Goal: Task Accomplishment & Management: Complete application form

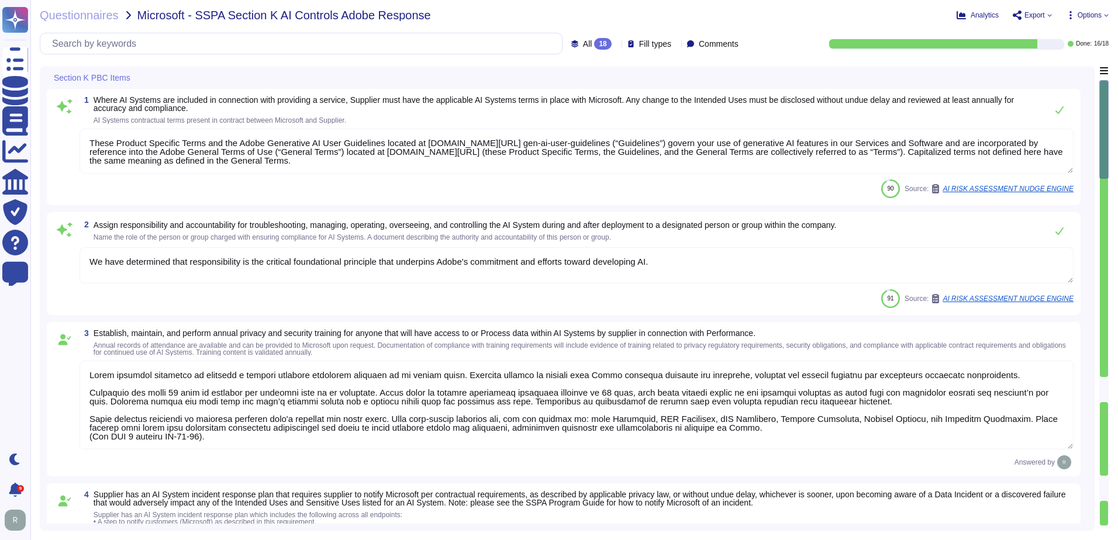
type textarea "These Product Specific Terms and the Adobe Generative AI User Guidelines locate…"
type textarea "We have determined that responsibility is the critical foundational principle t…"
type textarea "Lorem ipsumdol sitametco ad elitsedd e tempori utlabore etdolorem aliquaen ad m…"
type textarea "Adobe provides notice in accordance with applicable law for confirmed breaches …"
type textarea "Adobe conducts a penetration test annually and before every major release. For …"
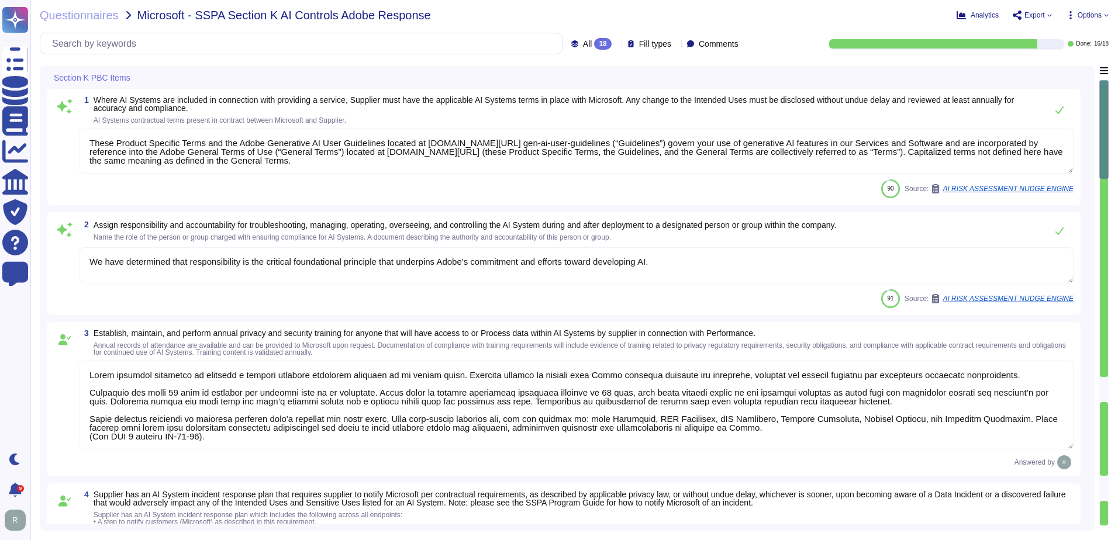
type textarea "Adobe has deployed governance processes to evaluate and track the performance o…"
click at [1052, 41] on div at bounding box center [946, 43] width 234 height 9
click at [1096, 388] on div "Section K PBC Items 1 Where AI Systems are included in connection with providin…" at bounding box center [574, 298] width 1069 height 465
click at [1101, 386] on div at bounding box center [1103, 389] width 8 height 25
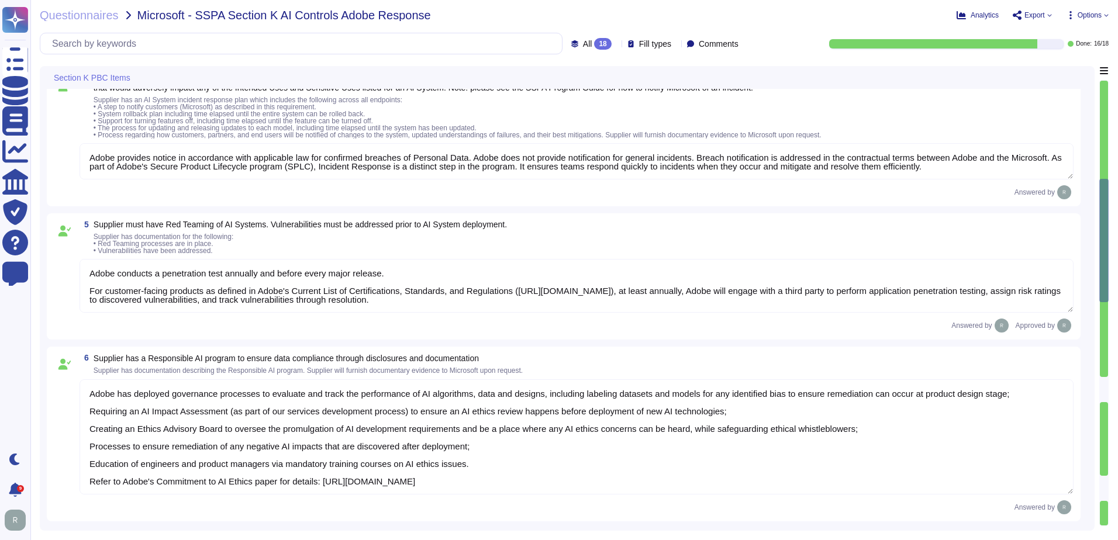
type textarea "Adobe provides Intended Uses Transparency disclosures through its AI Ethics Pri…"
type textarea "Please see Sales Legal for information regarding legal agreements in contracts."
type textarea "At Adobe, our AI Ethics principles guide every step of the AI development proce…"
type textarea "Adobe teams conduct testing to reduce the potential for biased and harmful outc…"
type textarea "Transparency means that we are open about and explain our use of AI to our cust…"
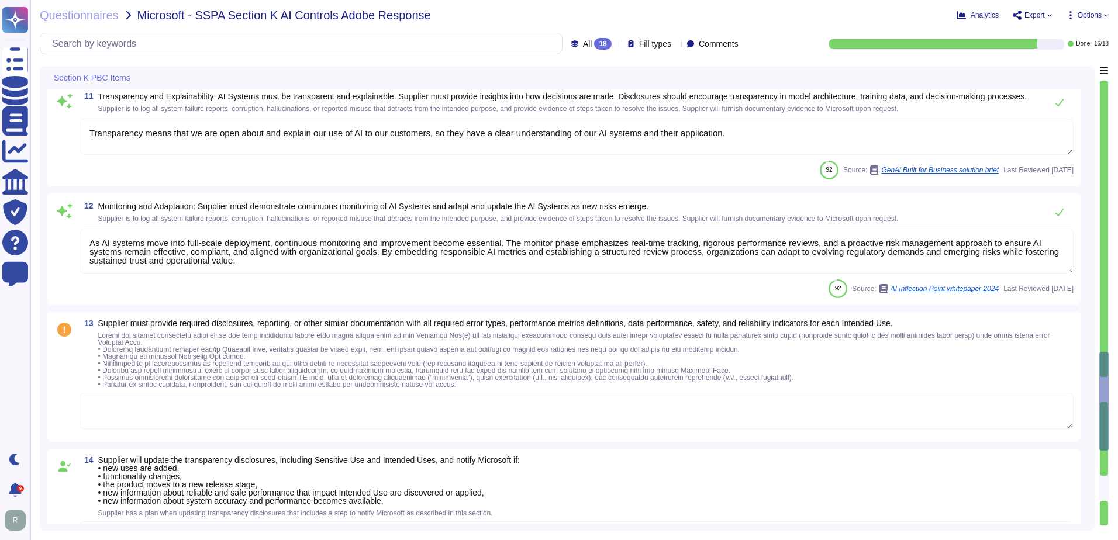
type textarea "As AI systems move into full-scale deployment, continuous monitoring and improv…"
type textarea "Customer-impacting product and system changes are publicly communicated on the …"
type textarea "As AI systems move into full-scale deployment, continuous monitoring and improv…"
type textarea "The Adobe products and services' operation teams define and implement a set of …"
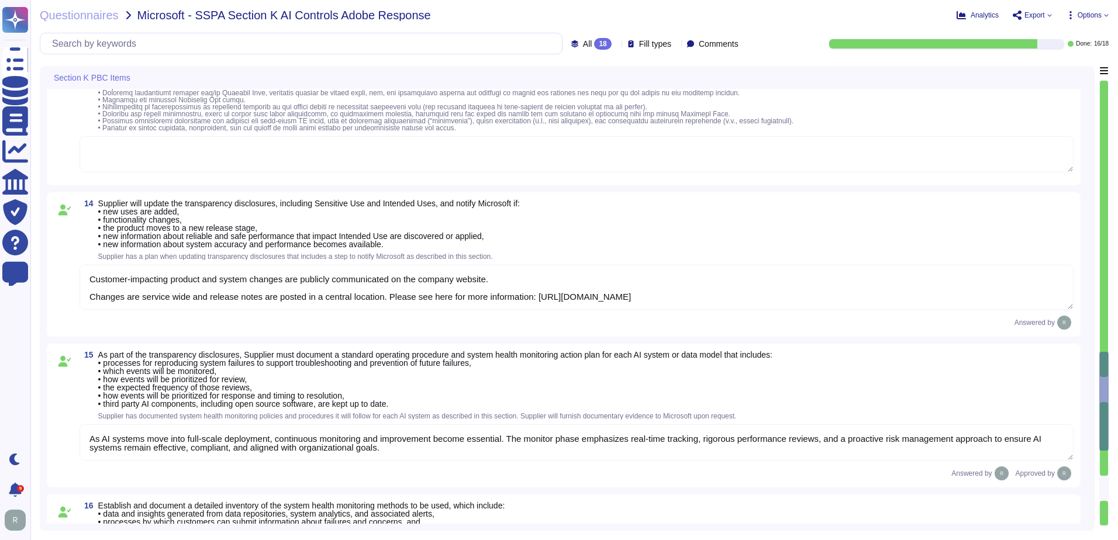
type textarea "Adobe employs specific mechanisms to measure and address bias in AI results. Ad…"
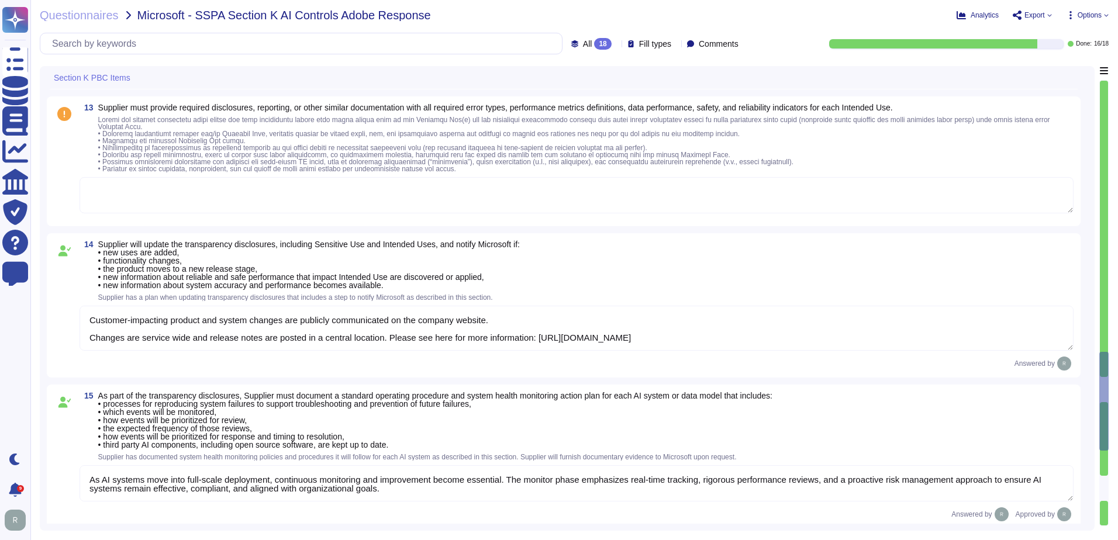
scroll to position [1461, 0]
click at [401, 207] on textarea at bounding box center [576, 196] width 994 height 36
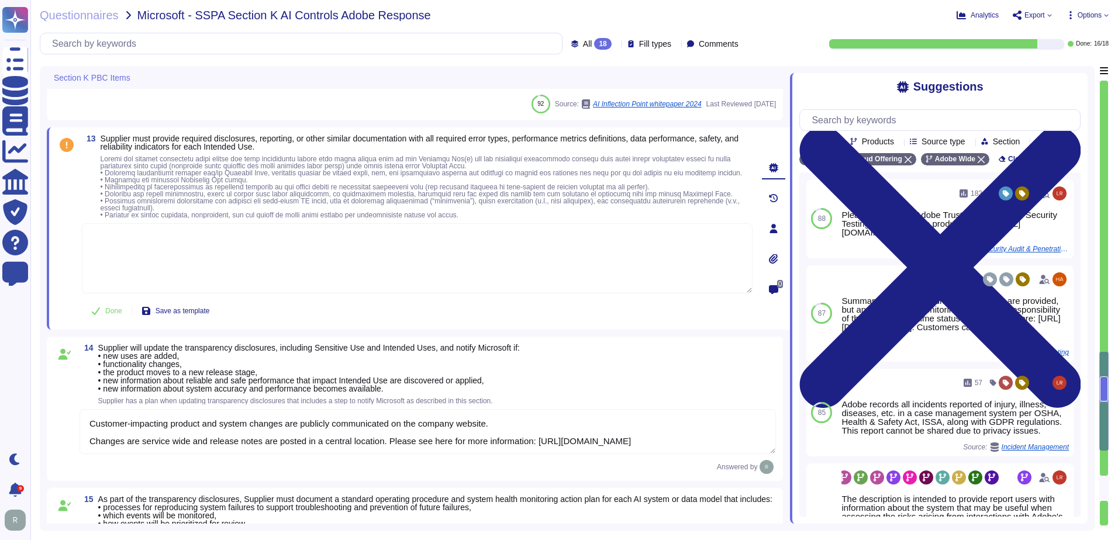
click at [492, 250] on textarea at bounding box center [417, 258] width 670 height 70
paste textarea "Adobe provides detailed disclosures and documentation for its Generative AI fea…"
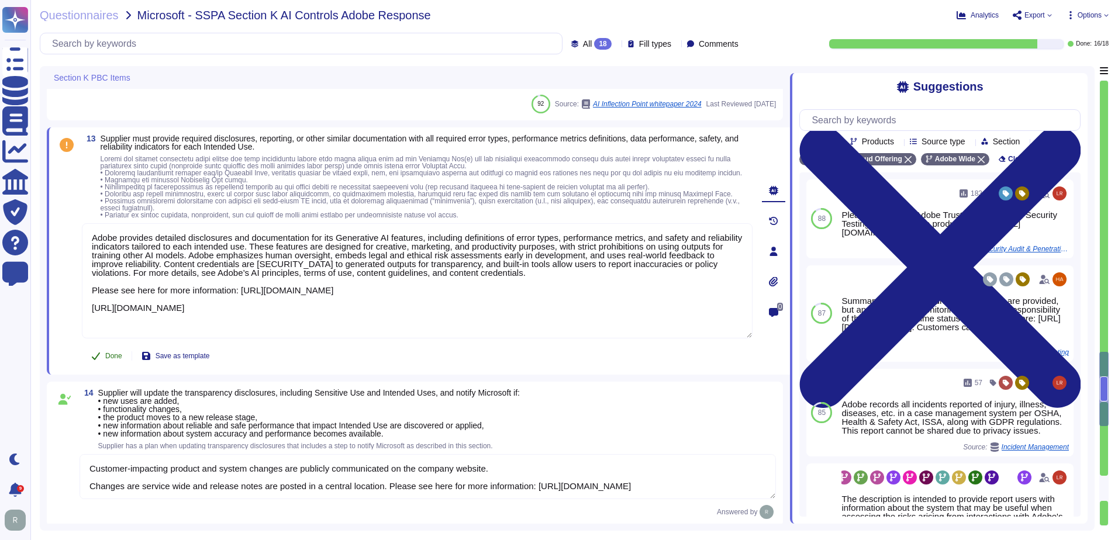
type textarea "Adobe provides detailed disclosures and documentation for its Generative AI fea…"
click at [107, 365] on button "Done" at bounding box center [107, 355] width 50 height 23
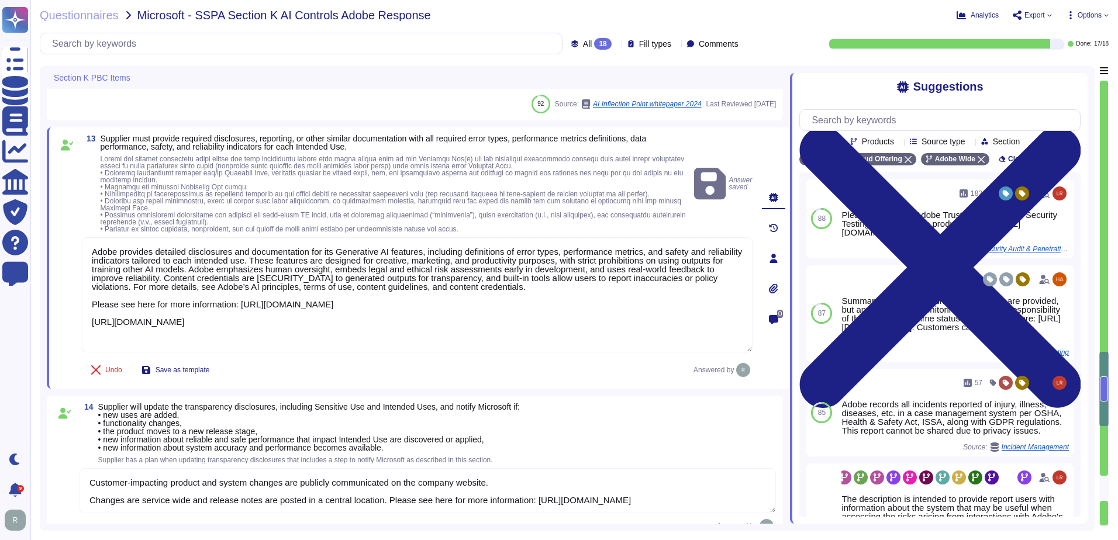
click at [420, 381] on div "Undo Save as template Answered by" at bounding box center [417, 369] width 670 height 23
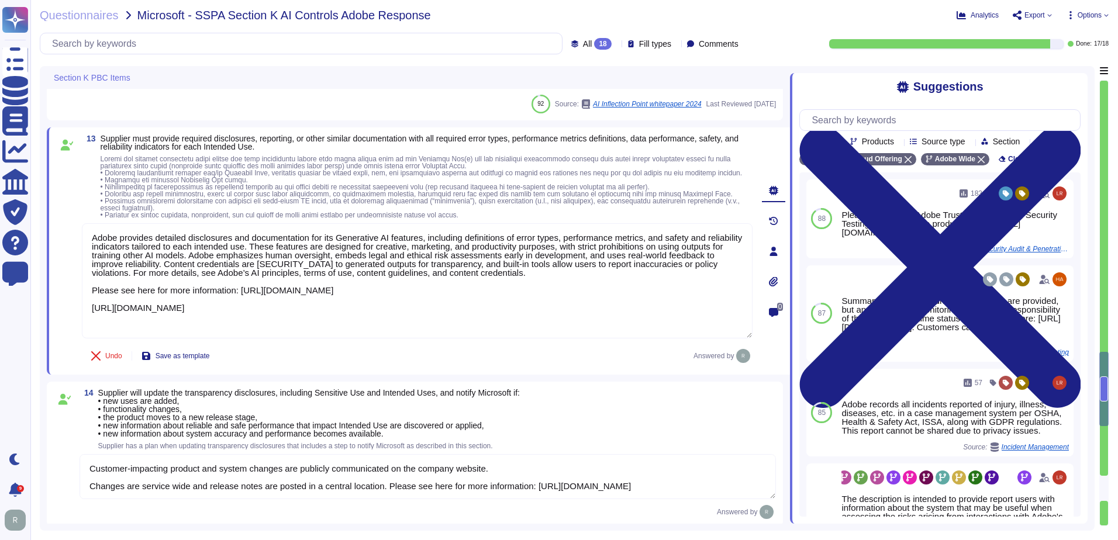
click at [1105, 488] on div at bounding box center [1103, 488] width 8 height 25
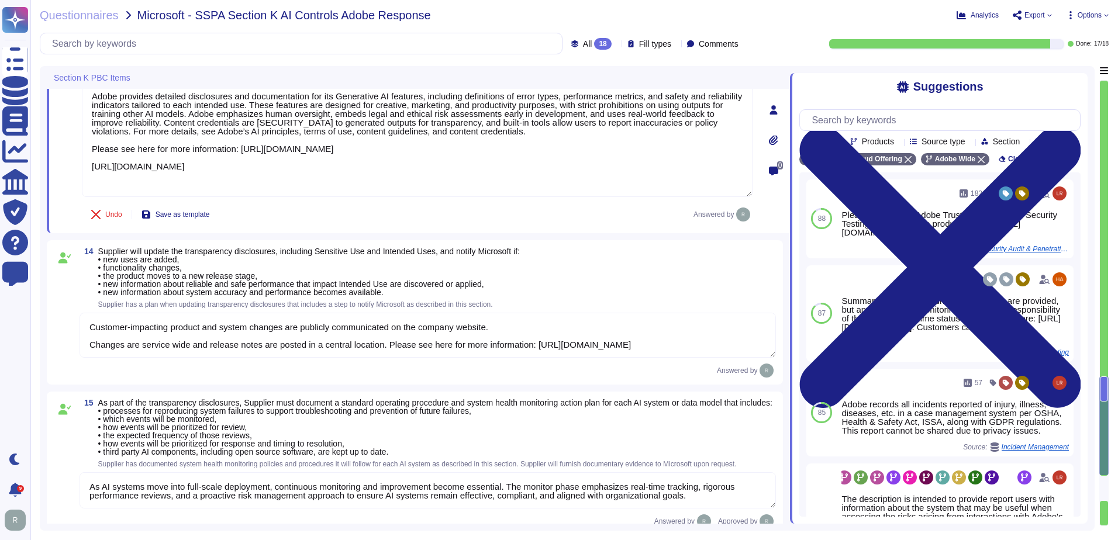
type textarea "Adobe employs specific mechanisms to measure and address bias in AI results. Ad…"
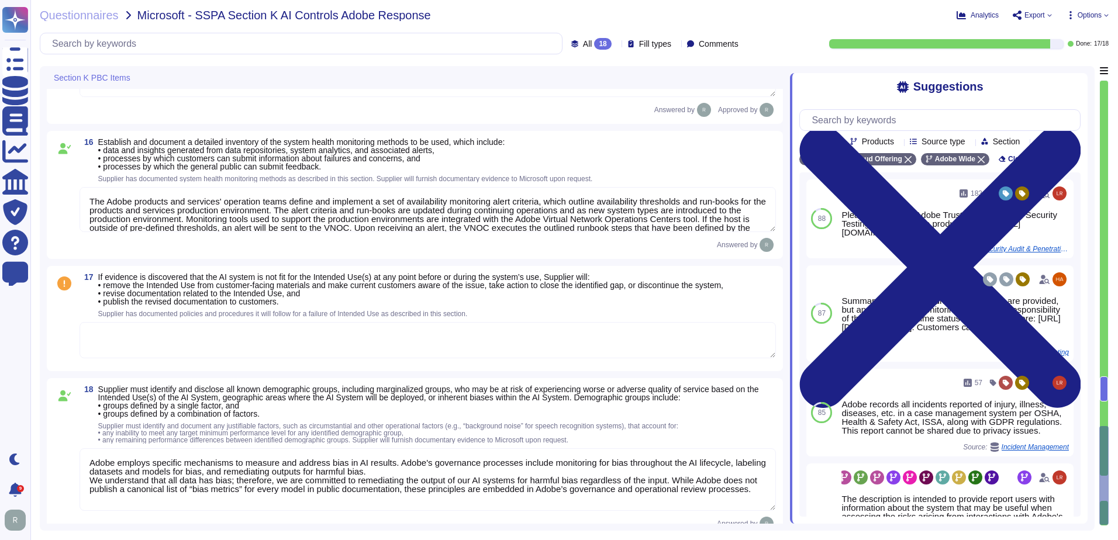
scroll to position [2008, 0]
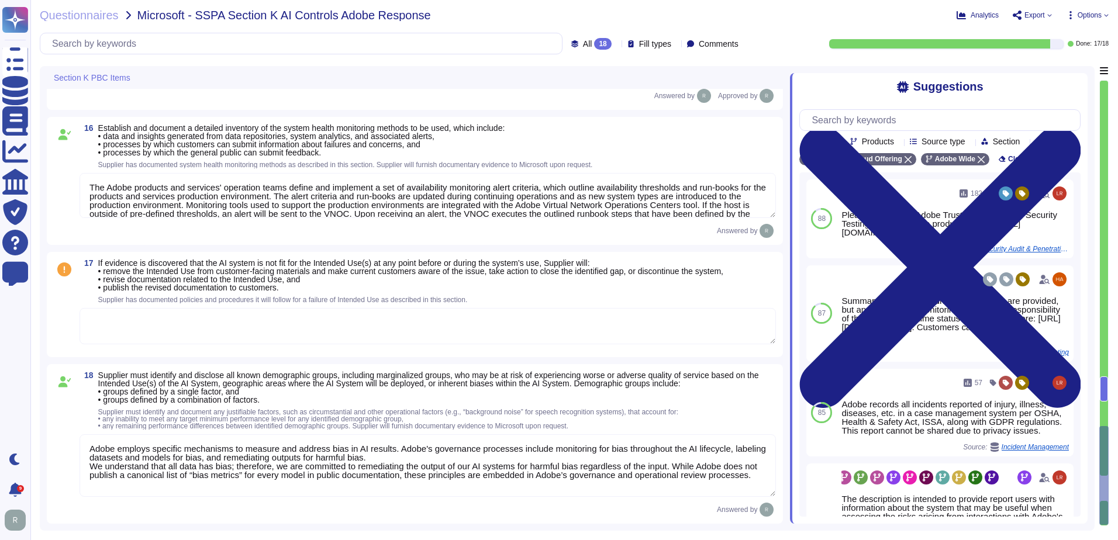
click at [534, 313] on textarea at bounding box center [427, 326] width 696 height 36
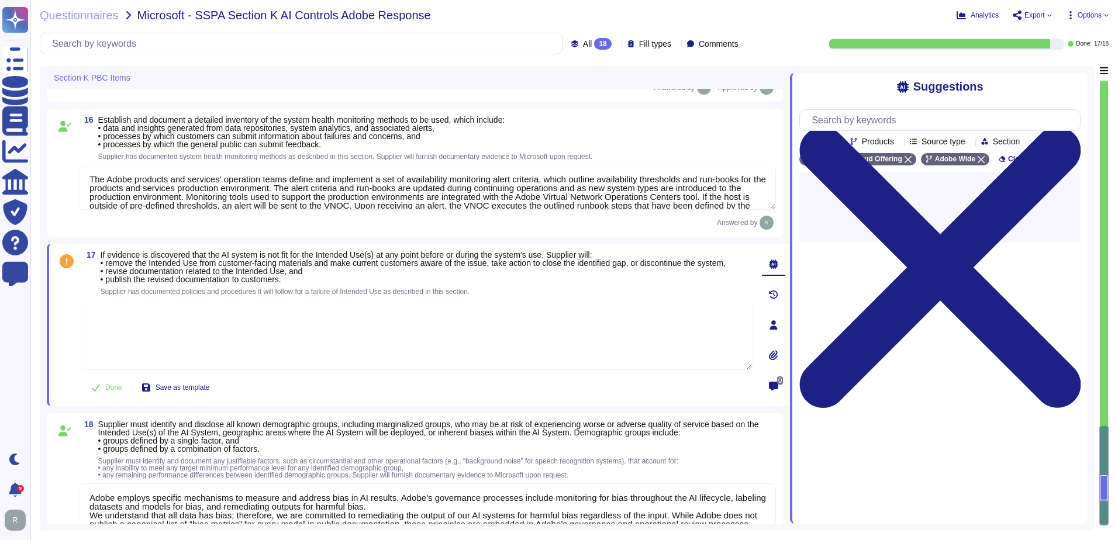
paste textarea "Lorem’i Dolorsitam CO (AdiPI) elitsed doeiusmo t incididuntutl etdolorema aliqu…"
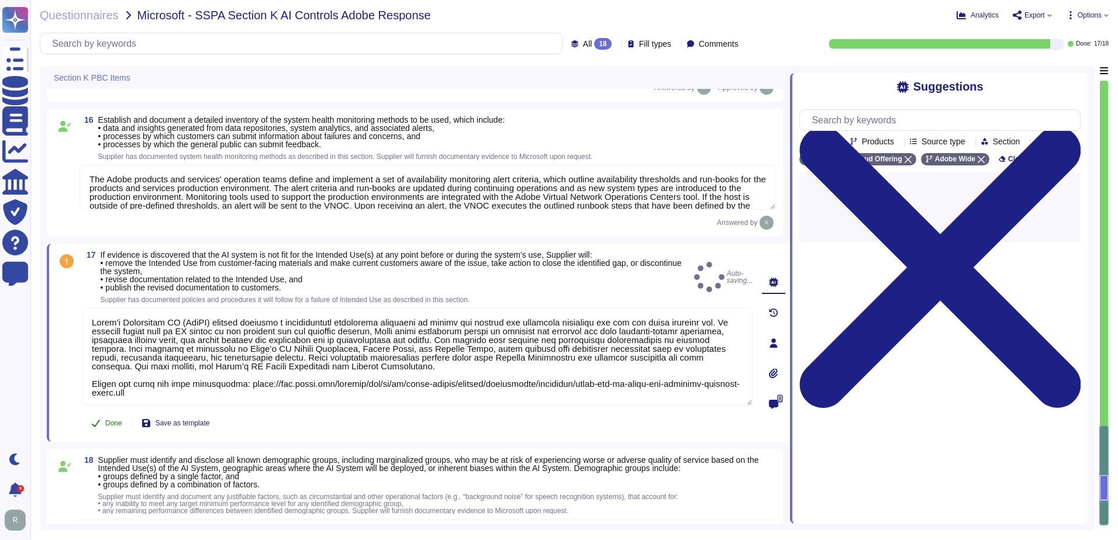
type textarea "Lorem’i Dolorsitam CO (AdiPI) elitsed doeiusmo t incididuntutl etdolorema aliqu…"
click at [104, 420] on button "Done" at bounding box center [107, 423] width 50 height 23
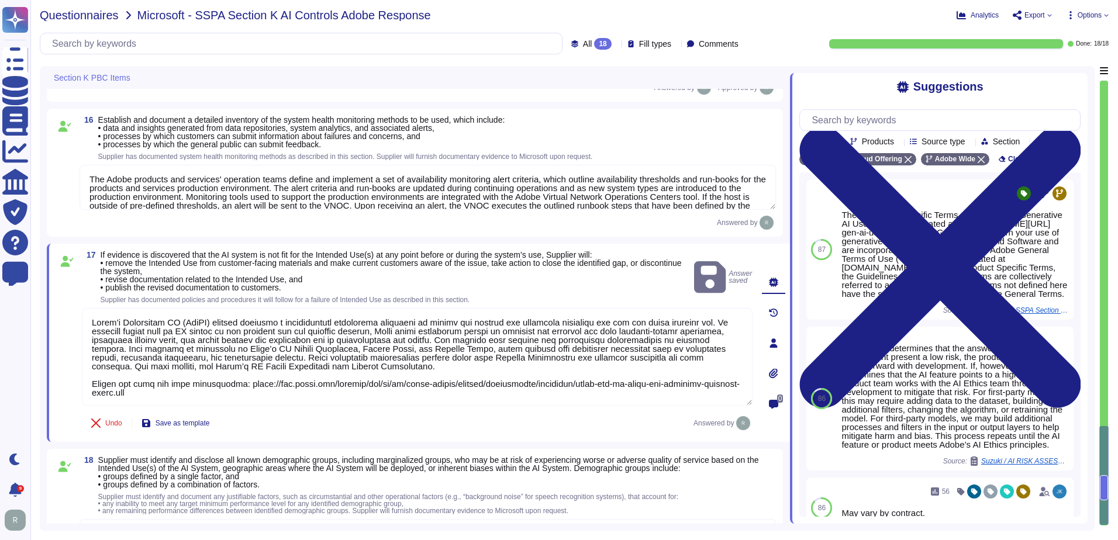
click at [87, 13] on span "Questionnaires" at bounding box center [79, 15] width 79 height 12
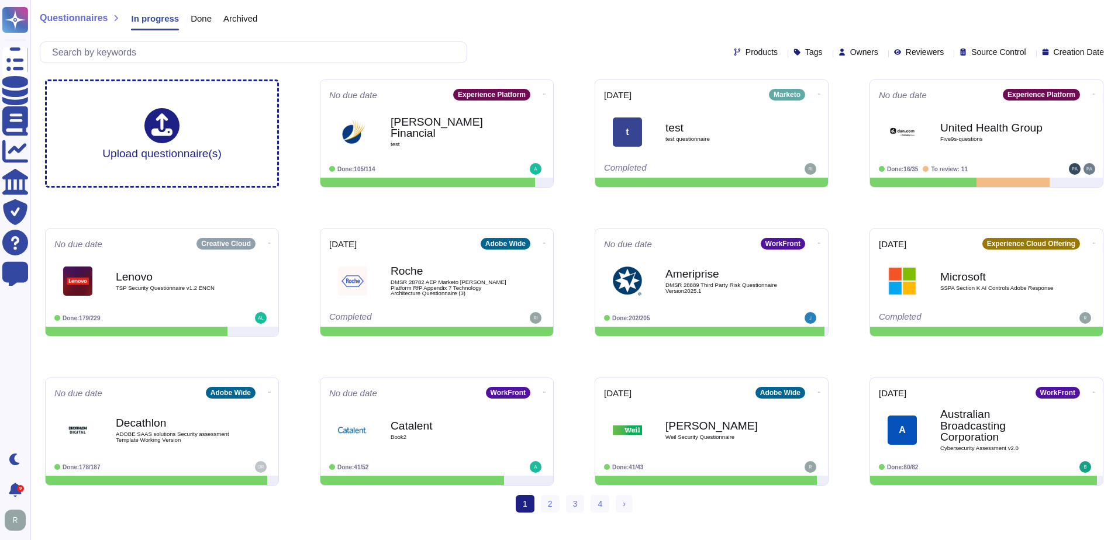
click at [905, 55] on span "Reviewers" at bounding box center [924, 52] width 38 height 8
click at [850, 49] on span "Owners" at bounding box center [864, 52] width 28 height 8
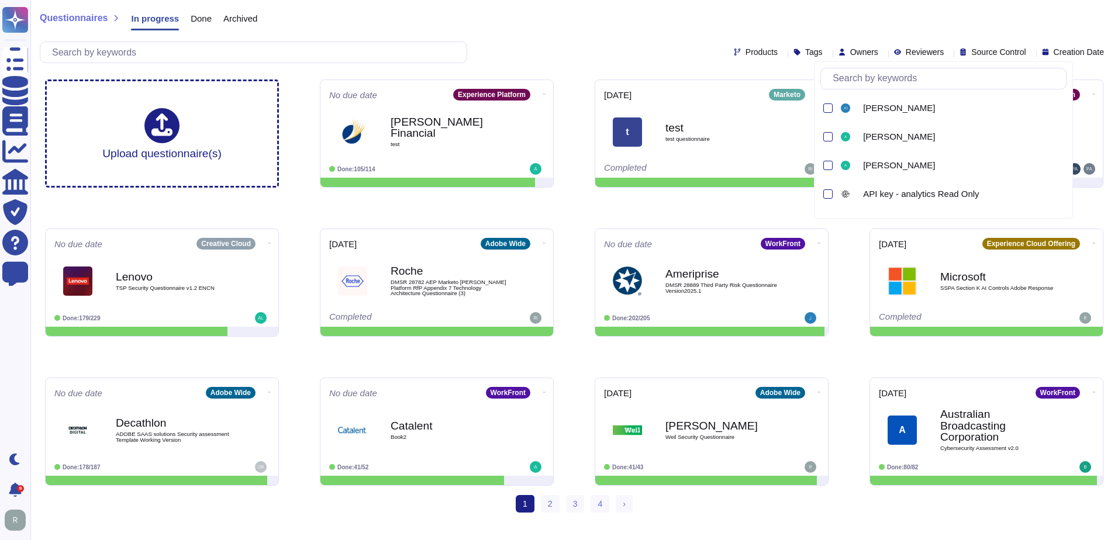
click at [849, 79] on input "text" at bounding box center [946, 78] width 239 height 20
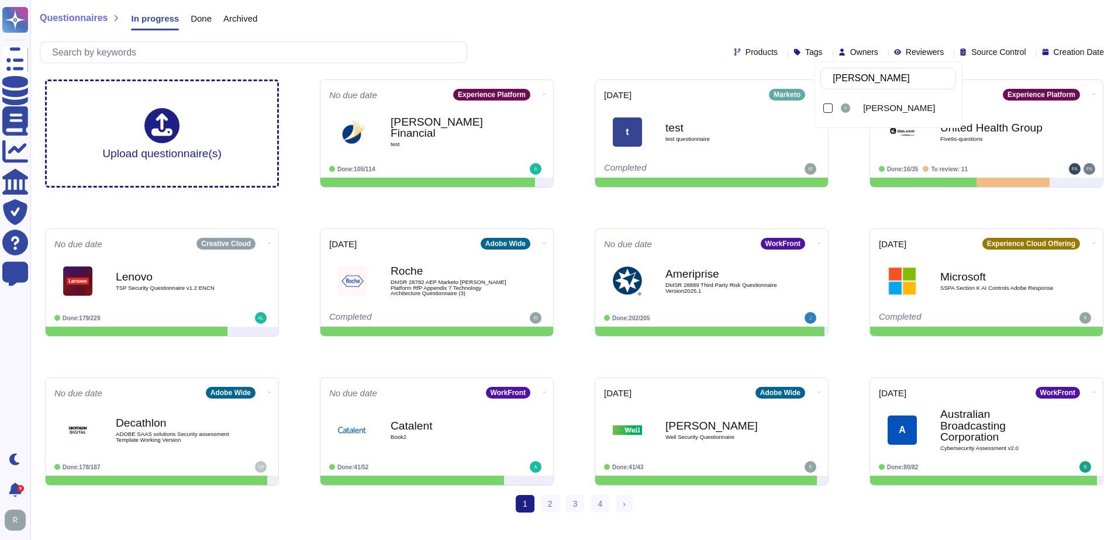
type input "[PERSON_NAME]"
click at [839, 105] on div at bounding box center [848, 108] width 20 height 14
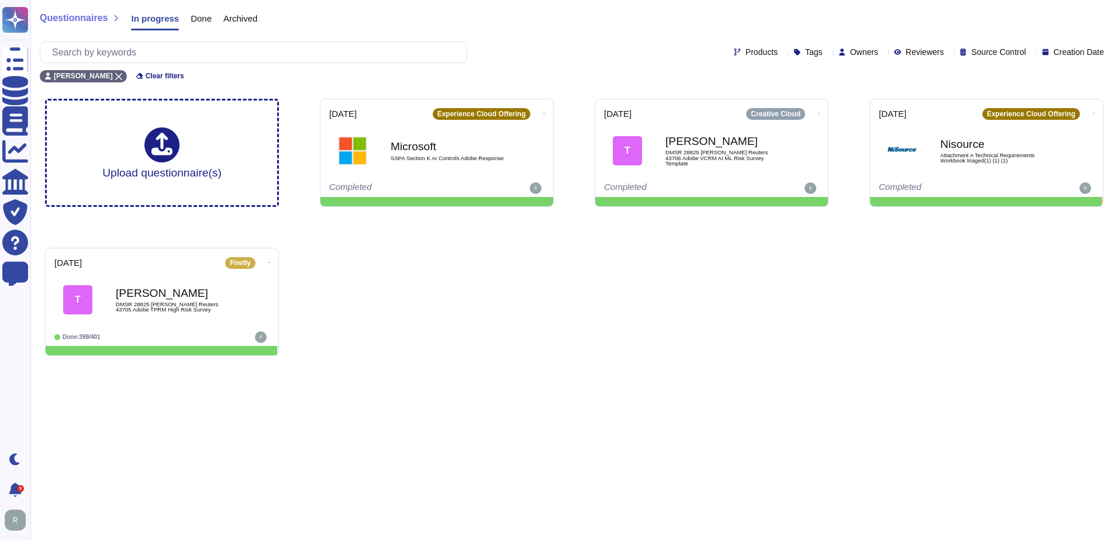
click at [642, 323] on div "Upload questionnaire(s) [DATE] Experience Cloud Offering Microsoft SSPA Section…" at bounding box center [574, 227] width 1077 height 276
click at [544, 112] on icon at bounding box center [545, 113] width 2 height 3
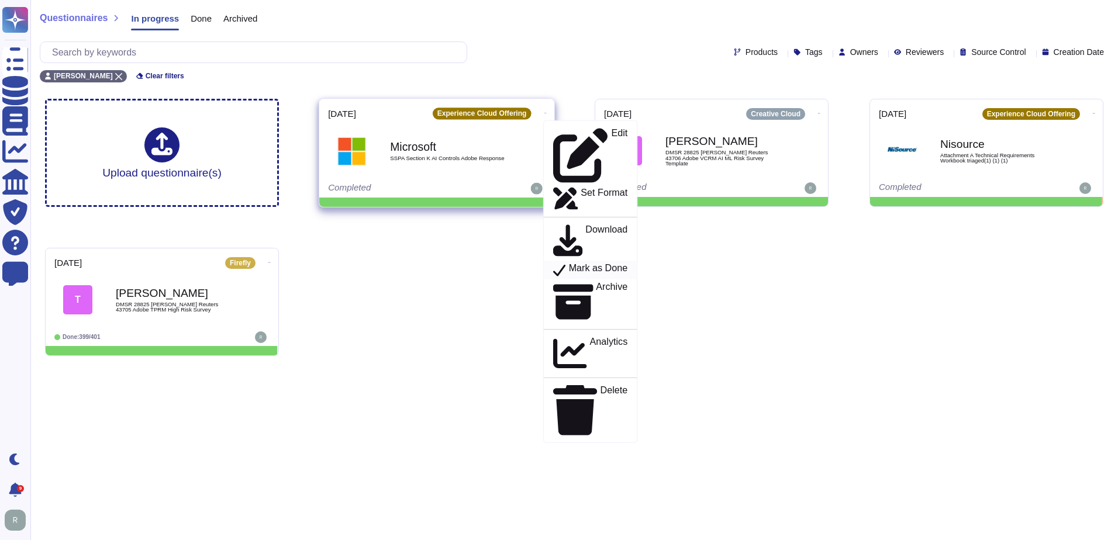
click at [569, 263] on p "Mark as Done" at bounding box center [598, 270] width 59 height 14
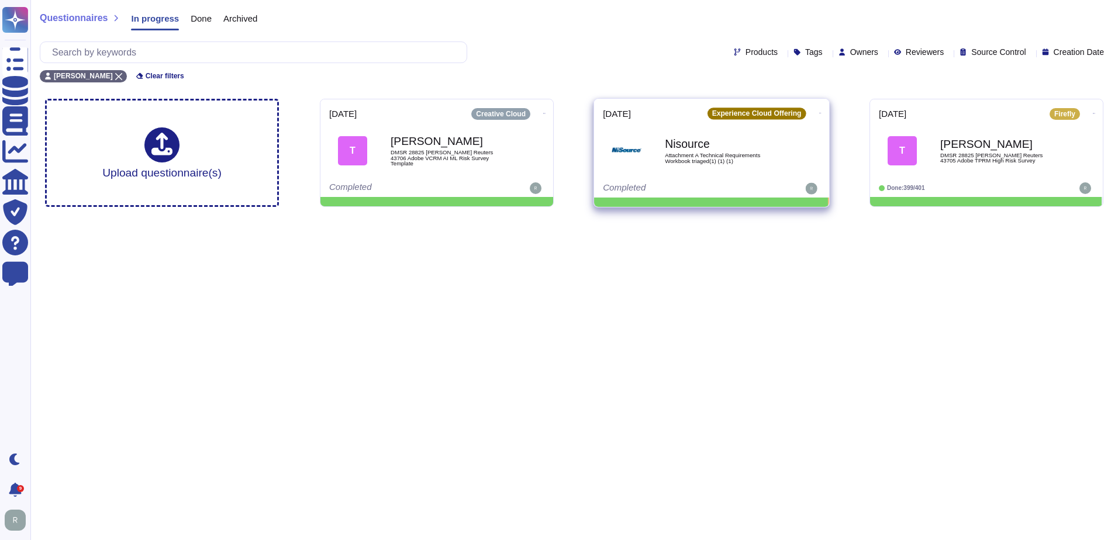
click at [819, 112] on icon at bounding box center [820, 113] width 2 height 3
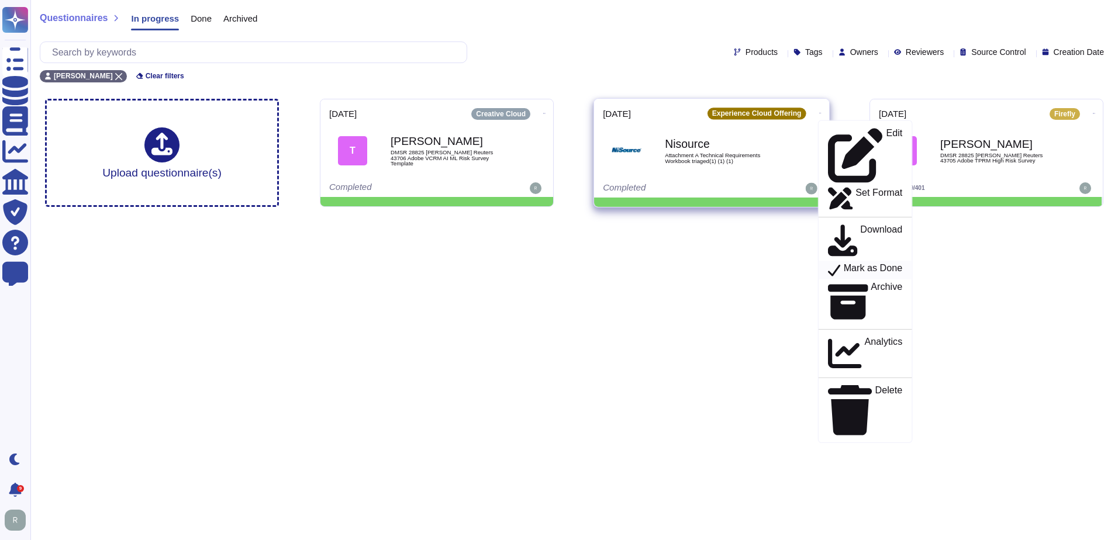
click at [858, 263] on p "Mark as Done" at bounding box center [872, 270] width 59 height 14
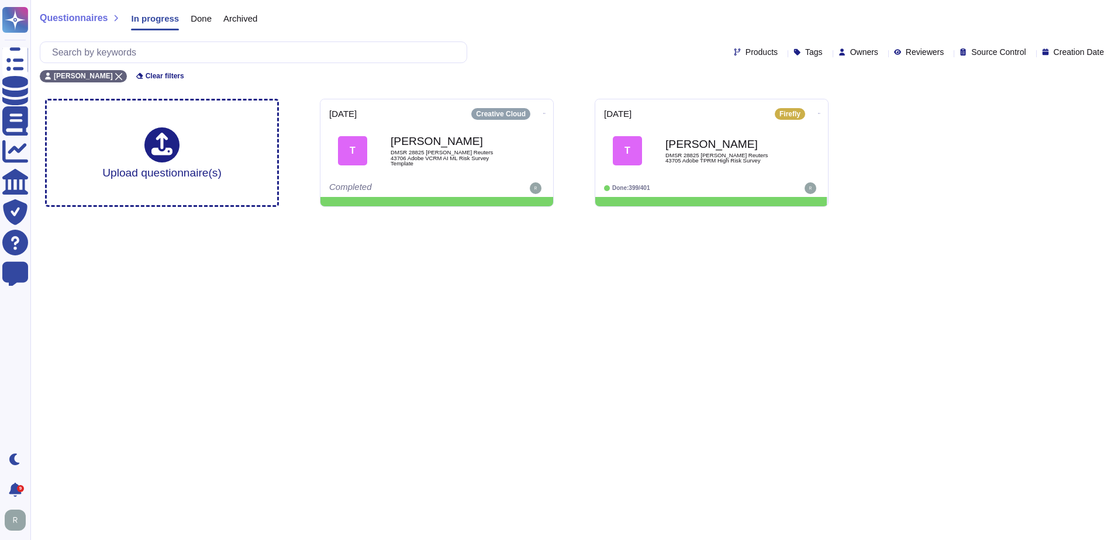
click at [638, 216] on html "Questionnaires Knowledge Base Documents Analytics CAIQ / SIG Trust Center Help …" at bounding box center [559, 108] width 1118 height 216
click at [544, 112] on icon at bounding box center [545, 113] width 2 height 3
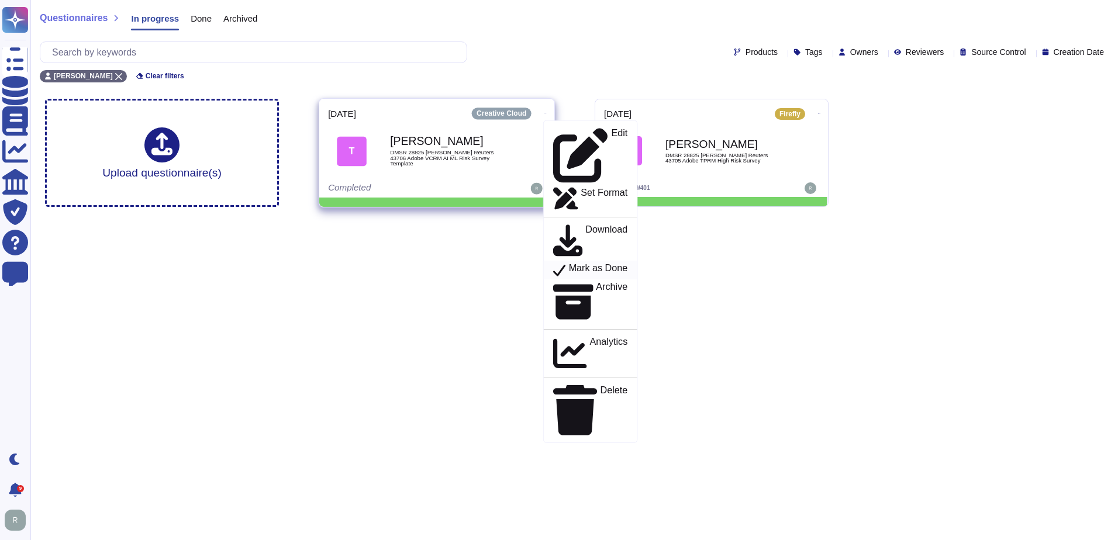
click at [569, 263] on p "Mark as Done" at bounding box center [598, 270] width 59 height 14
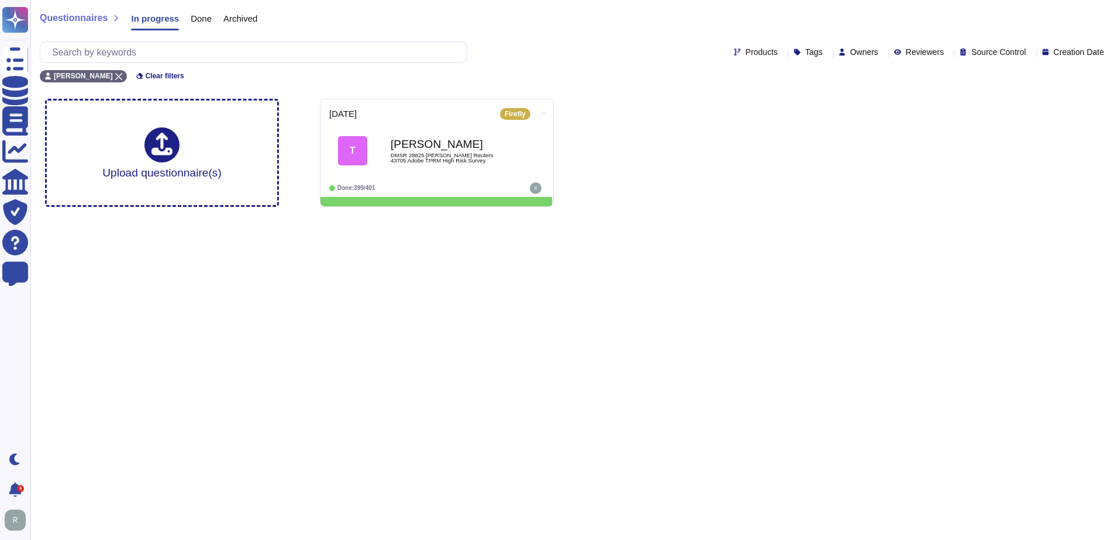
click at [730, 216] on html "Questionnaires Knowledge Base Documents Analytics CAIQ / SIG Trust Center Help …" at bounding box center [559, 108] width 1118 height 216
